Goal: Find specific page/section: Find specific page/section

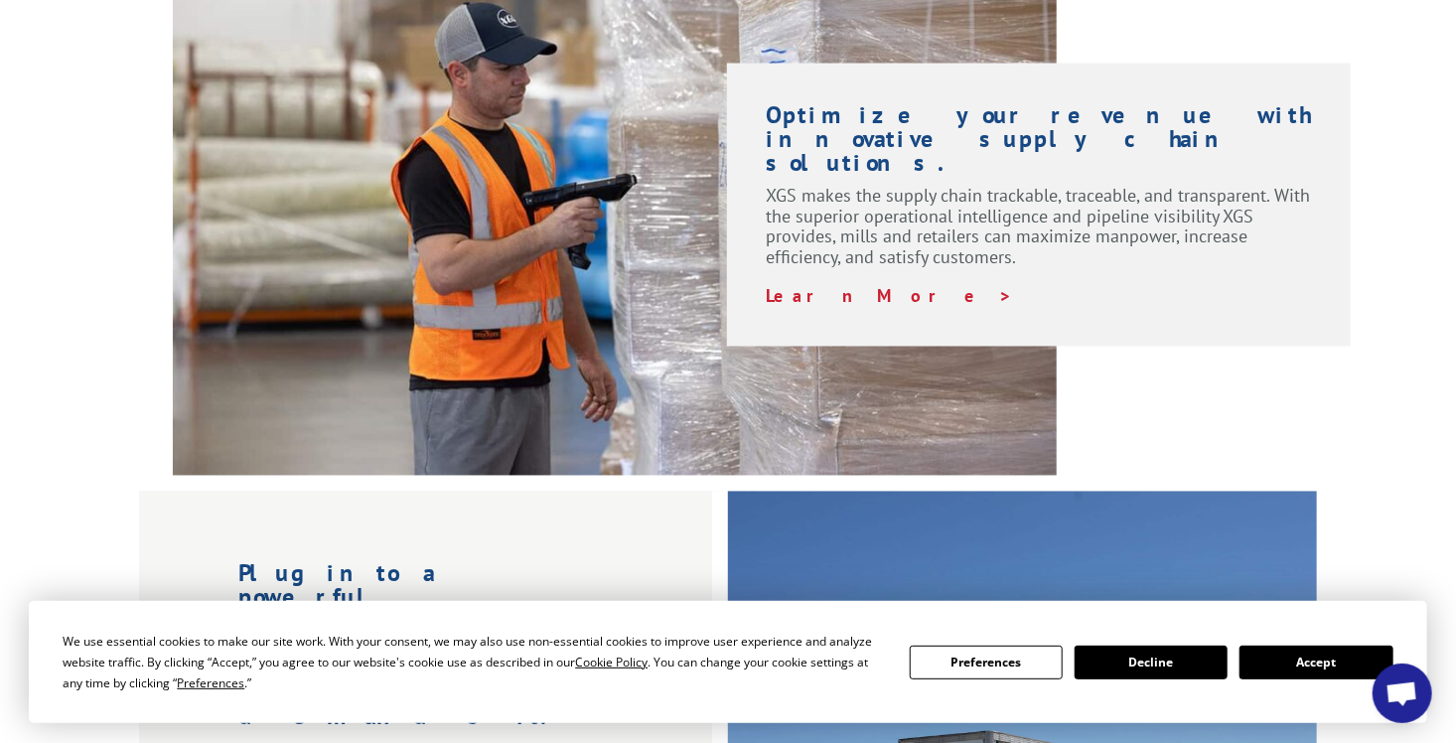
scroll to position [1589, 0]
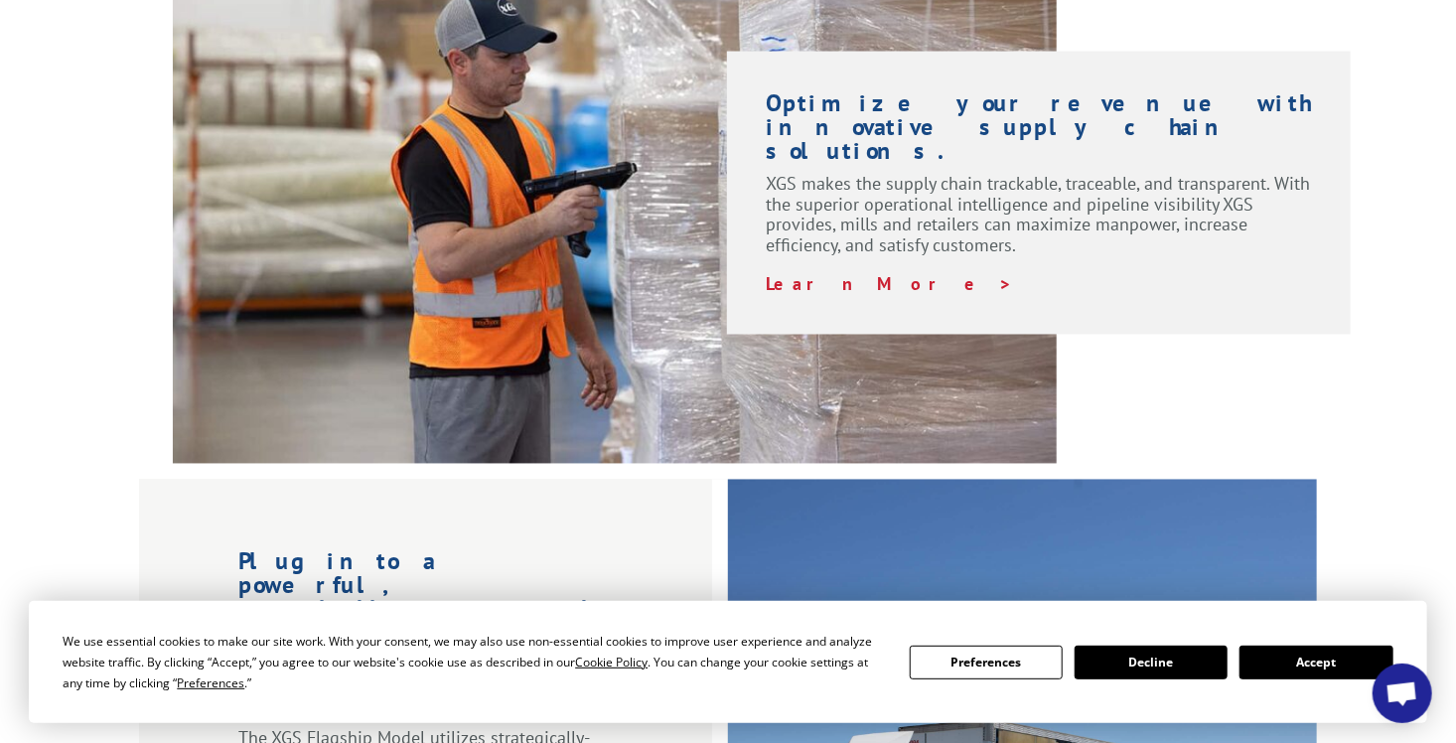
click at [1310, 663] on button "Accept" at bounding box center [1316, 663] width 153 height 34
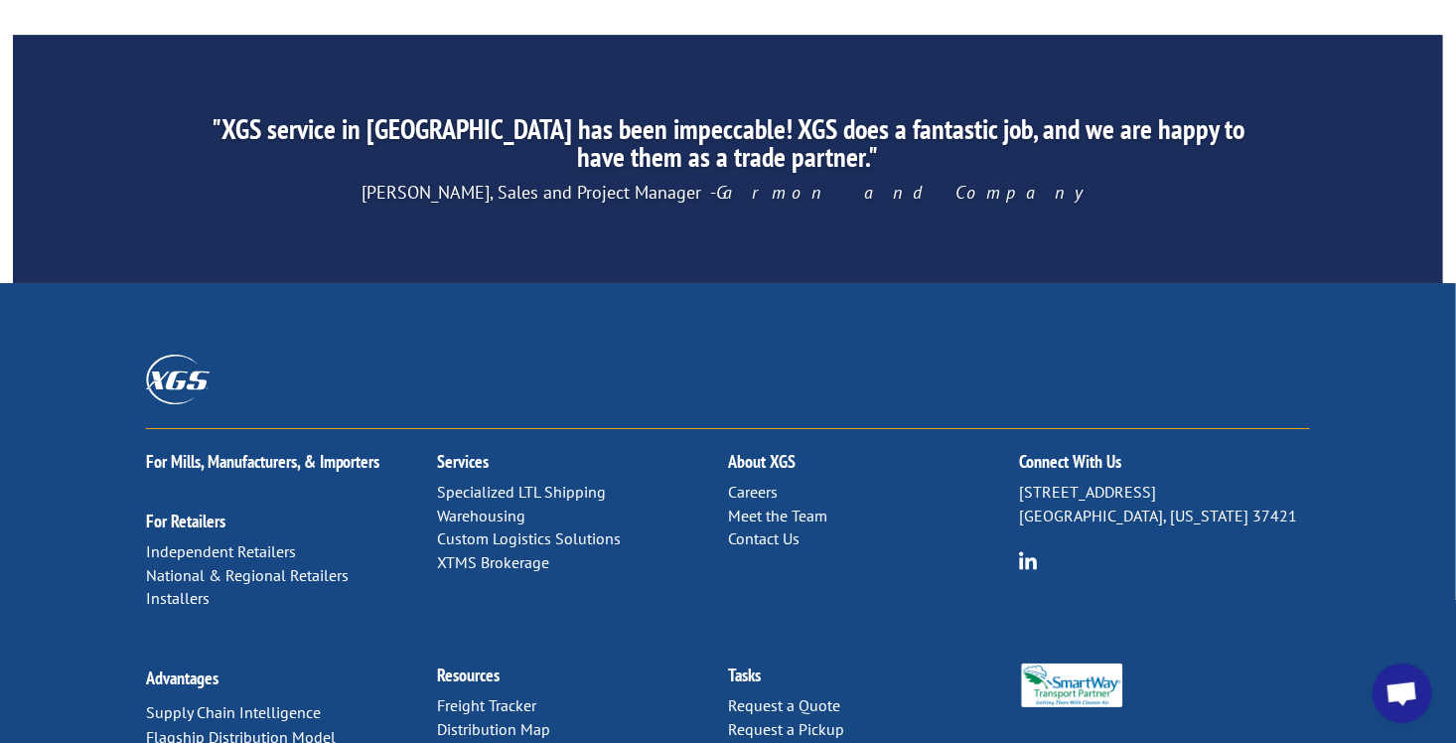
scroll to position [3187, 0]
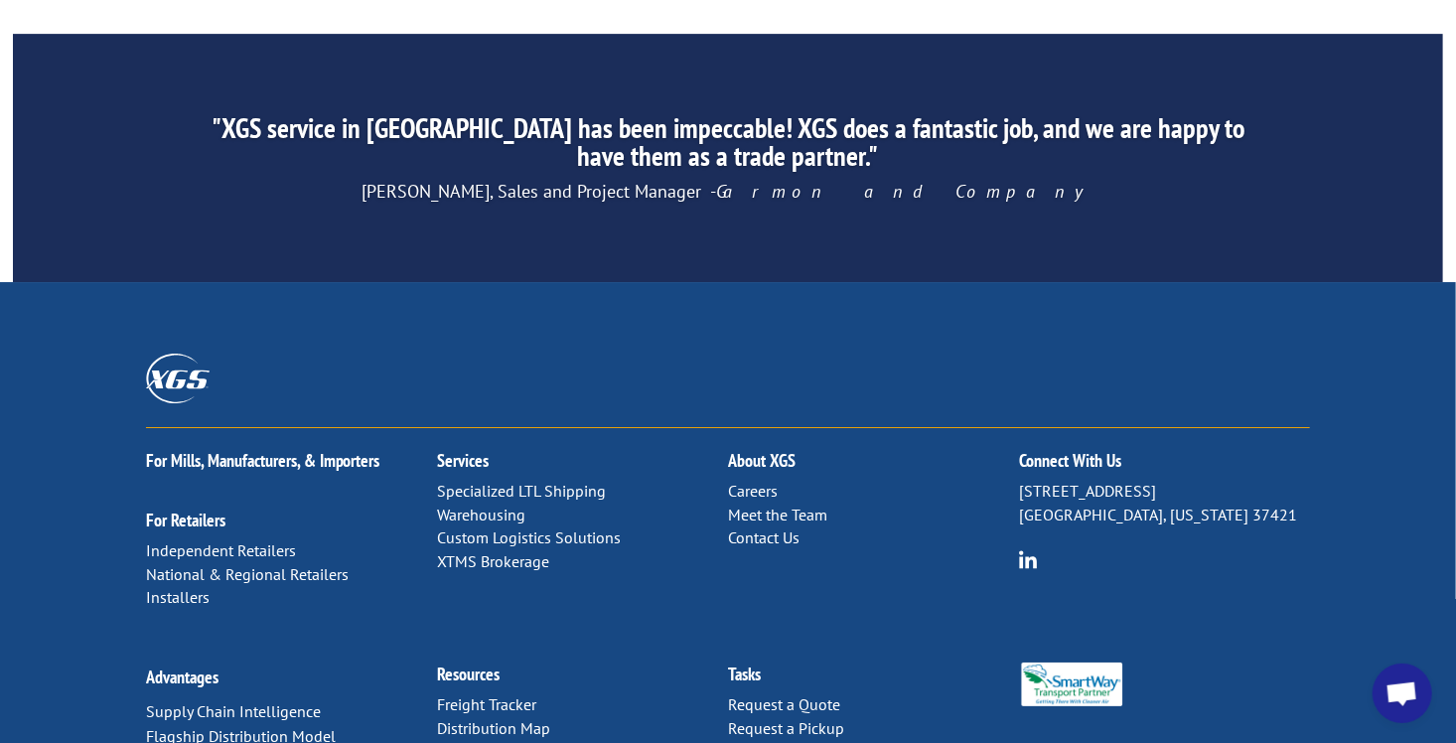
click at [508, 718] on link "Distribution Map" at bounding box center [493, 728] width 113 height 20
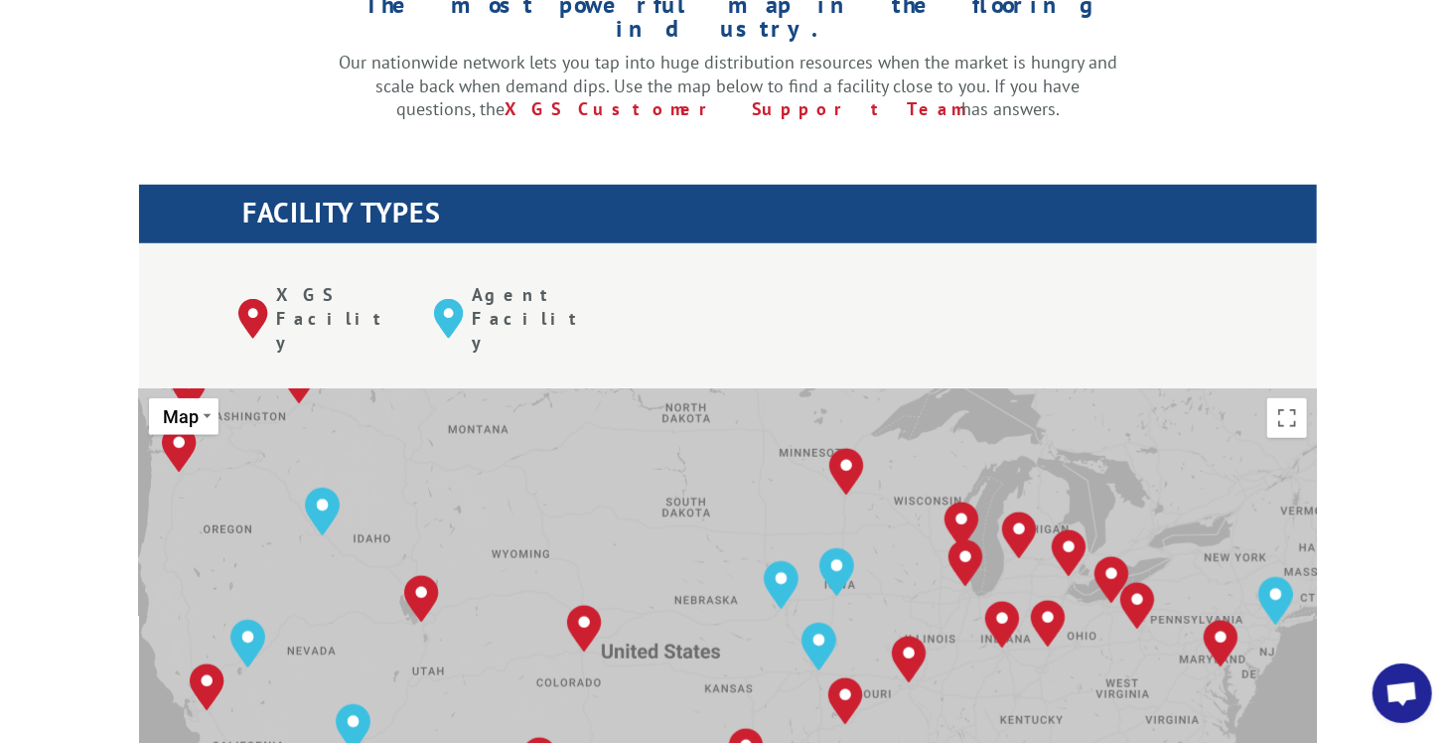
scroll to position [695, 0]
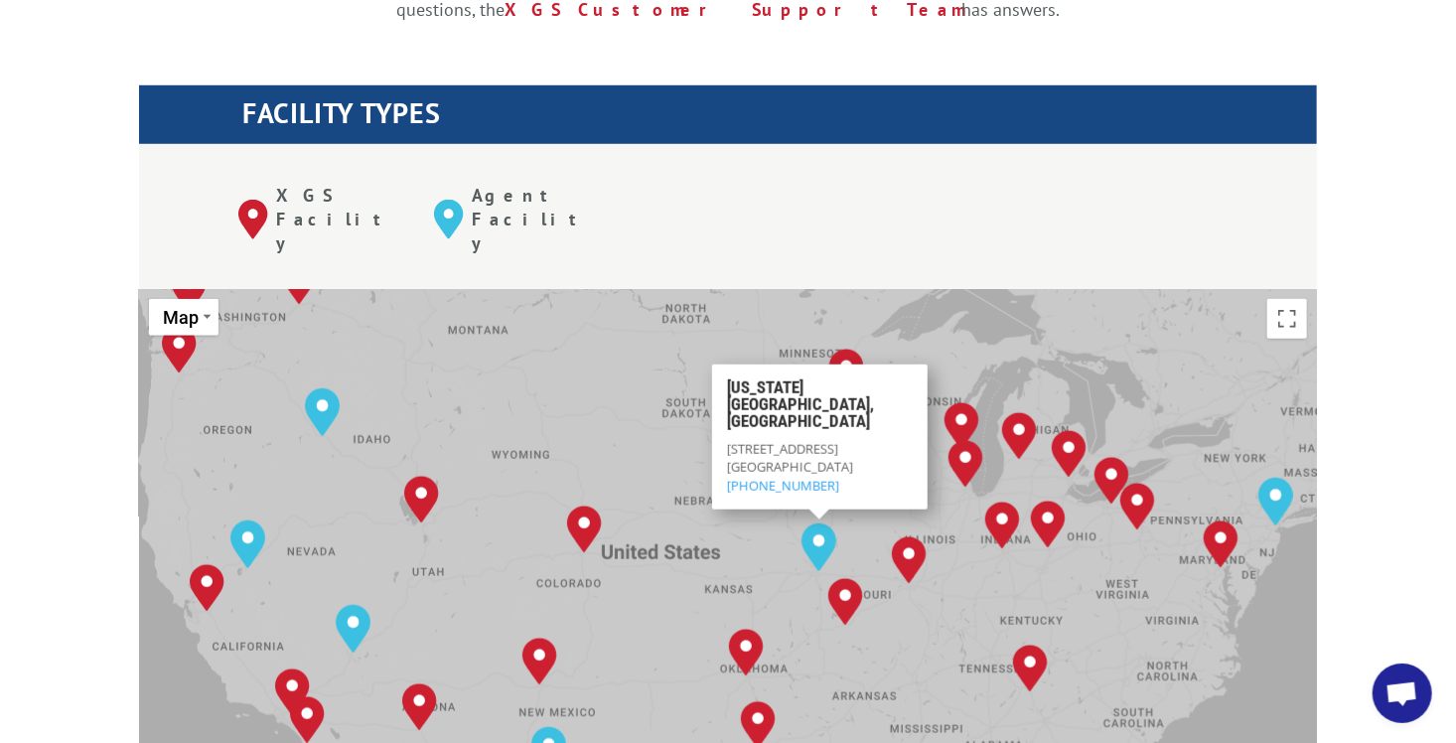
click at [985, 475] on div "Albuquerque, NM Baltimore, MD Boise, ID Chicago, IL Chino, CA Cleveland, OH Dal…" at bounding box center [728, 616] width 1178 height 654
